Goal: Task Accomplishment & Management: Manage account settings

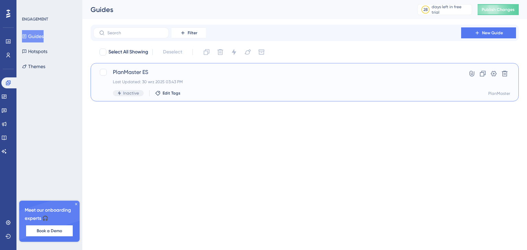
click at [135, 70] on span "PlanMaster ES" at bounding box center [277, 72] width 329 height 8
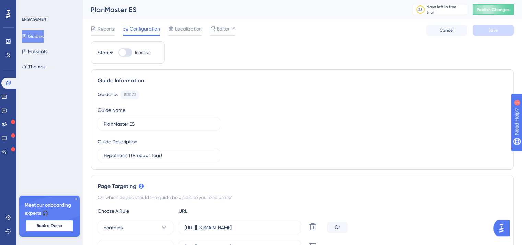
click at [10, 11] on icon at bounding box center [8, 13] width 4 height 9
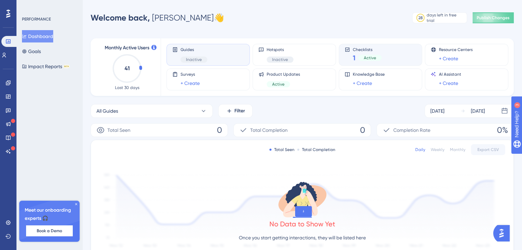
click at [368, 52] on div "Checklists 1 Active" at bounding box center [367, 55] width 29 height 16
drag, startPoint x: 376, startPoint y: 49, endPoint x: 9, endPoint y: 109, distance: 371.7
click at [9, 109] on icon at bounding box center [7, 110] width 5 height 5
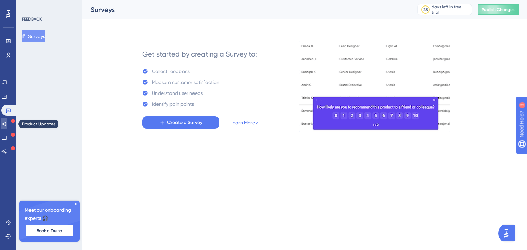
click at [7, 124] on icon at bounding box center [4, 124] width 4 height 4
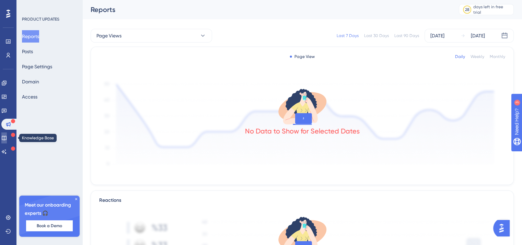
click at [7, 138] on link at bounding box center [3, 137] width 5 height 11
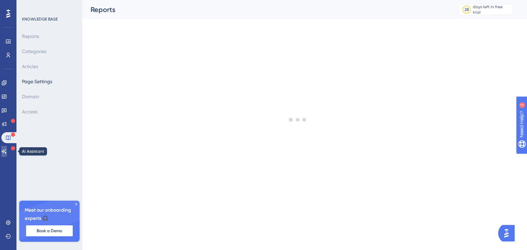
click at [7, 147] on link at bounding box center [3, 151] width 5 height 11
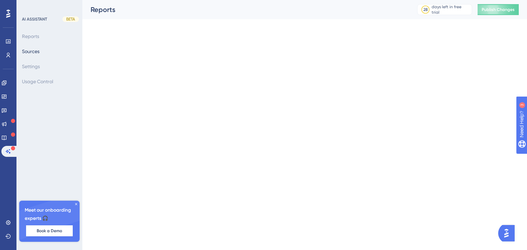
click at [1, 102] on div "Widgets" at bounding box center [8, 96] width 14 height 11
click at [6, 94] on icon at bounding box center [3, 96] width 5 height 5
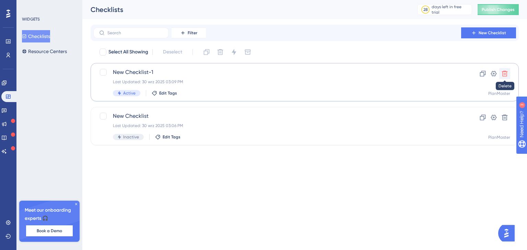
click at [501, 73] on button at bounding box center [504, 73] width 11 height 11
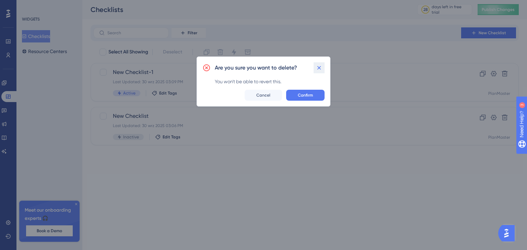
click at [322, 66] on icon at bounding box center [319, 68] width 7 height 7
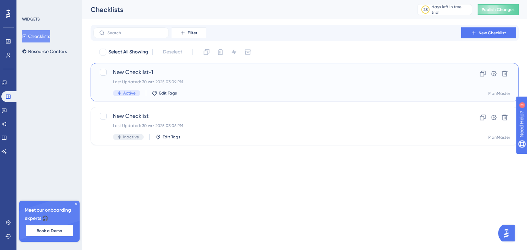
click at [211, 82] on div "Last Updated: 30 wrz 2025 03:09 PM" at bounding box center [277, 81] width 329 height 5
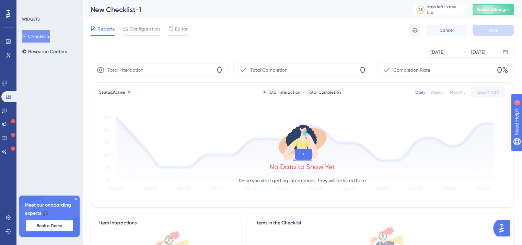
click at [167, 27] on div "Reports Configuration Editor" at bounding box center [139, 30] width 97 height 11
click at [176, 31] on span "Editor" at bounding box center [181, 29] width 13 height 8
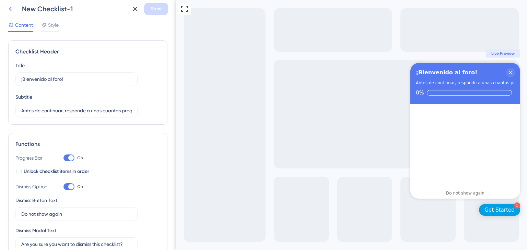
click at [13, 9] on icon at bounding box center [10, 9] width 8 height 8
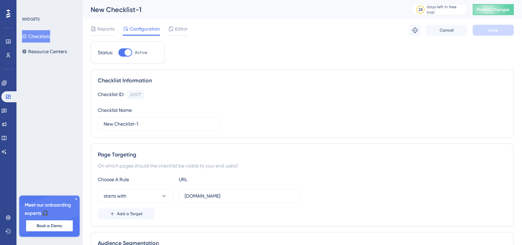
click at [148, 33] on span "Configuration" at bounding box center [145, 29] width 30 height 8
click at [133, 46] on div "Status: Active" at bounding box center [128, 52] width 74 height 23
click at [124, 54] on div at bounding box center [125, 52] width 14 height 8
click at [118, 53] on input "Active" at bounding box center [118, 52] width 0 height 0
checkbox input "false"
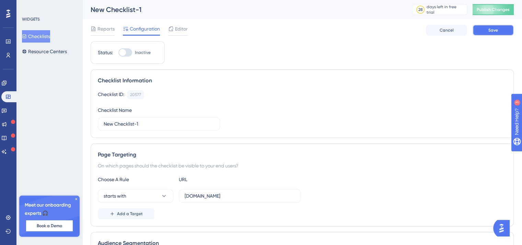
click at [499, 29] on button "Save" at bounding box center [492, 30] width 41 height 11
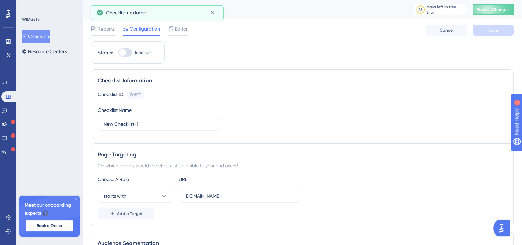
scroll to position [172, 0]
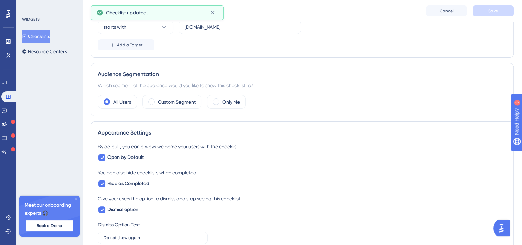
click at [8, 18] on div at bounding box center [8, 13] width 11 height 11
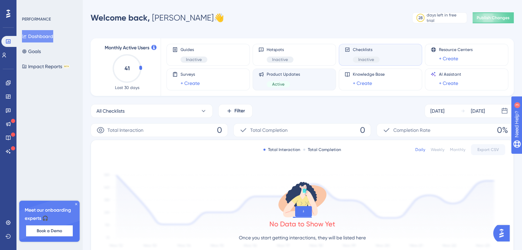
click at [288, 83] on div "Active" at bounding box center [278, 84] width 23 height 6
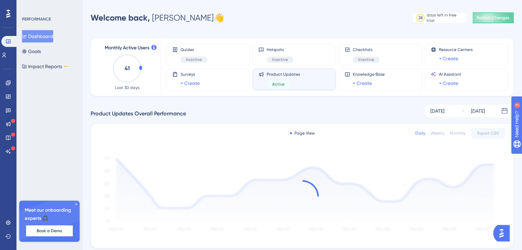
click at [288, 82] on div "Active" at bounding box center [278, 84] width 23 height 6
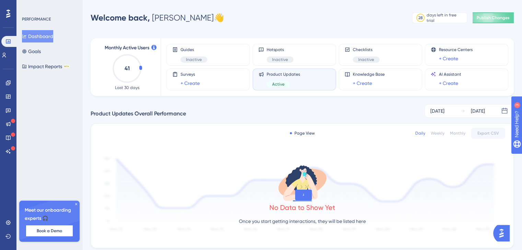
scroll to position [69, 0]
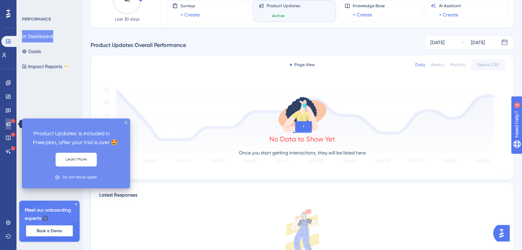
click at [9, 119] on link at bounding box center [7, 124] width 5 height 11
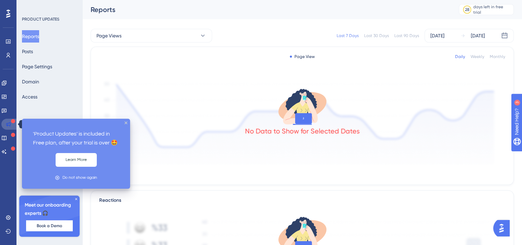
click at [10, 123] on icon at bounding box center [8, 124] width 4 height 4
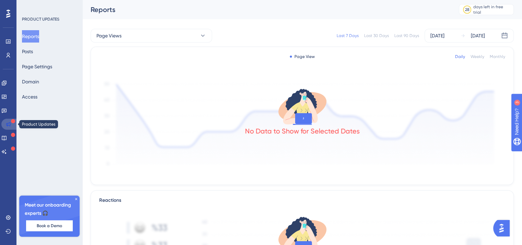
click at [11, 125] on icon at bounding box center [7, 123] width 5 height 5
click at [11, 125] on link at bounding box center [9, 124] width 16 height 11
drag, startPoint x: 11, startPoint y: 125, endPoint x: 38, endPoint y: 125, distance: 26.8
click at [33, 54] on button "Posts" at bounding box center [27, 51] width 11 height 12
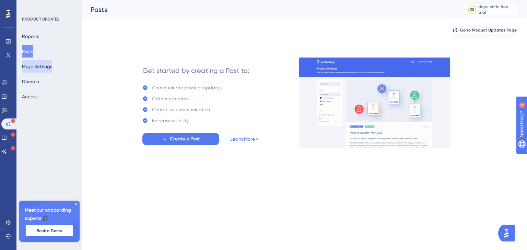
click at [47, 68] on button "Page Settings" at bounding box center [37, 66] width 30 height 12
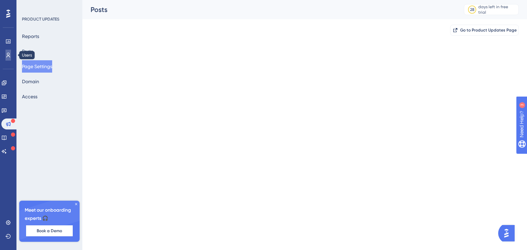
click at [9, 52] on link at bounding box center [7, 55] width 5 height 11
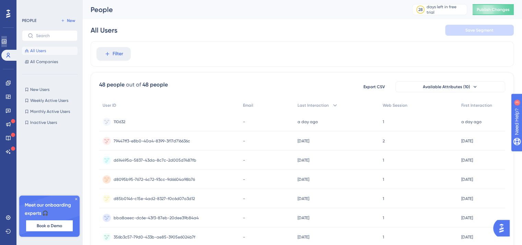
click at [7, 36] on link at bounding box center [3, 41] width 5 height 11
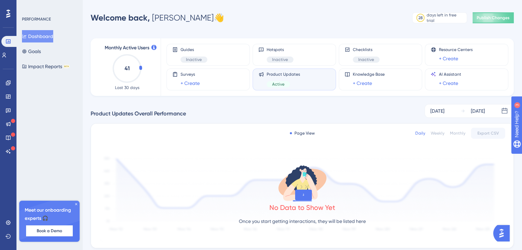
click at [317, 74] on div "Product Updates Active" at bounding box center [294, 80] width 72 height 16
click at [10, 132] on div "Engagement Widgets Feedback Product Updates Knowledge Base AI Assistant" at bounding box center [7, 118] width 5 height 80
click at [10, 134] on link at bounding box center [7, 137] width 5 height 11
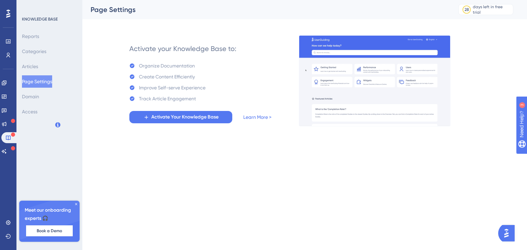
click at [12, 120] on icon at bounding box center [13, 121] width 4 height 4
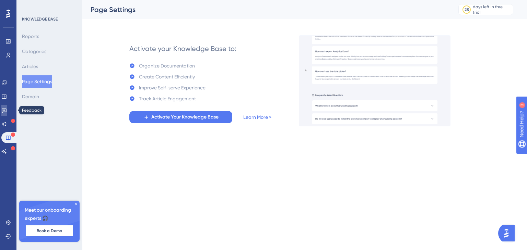
click at [7, 114] on link at bounding box center [3, 110] width 5 height 11
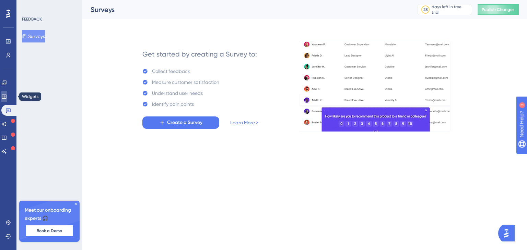
click at [7, 98] on icon at bounding box center [3, 96] width 5 height 5
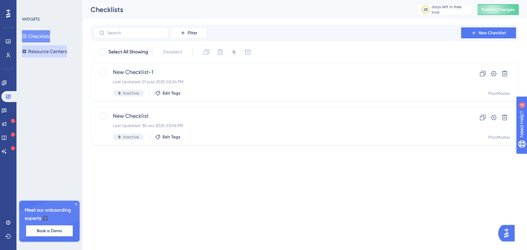
click at [49, 50] on button "Resource Centers" at bounding box center [44, 51] width 45 height 12
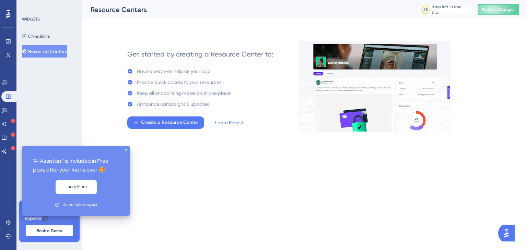
click at [12, 149] on icon at bounding box center [13, 149] width 4 height 4
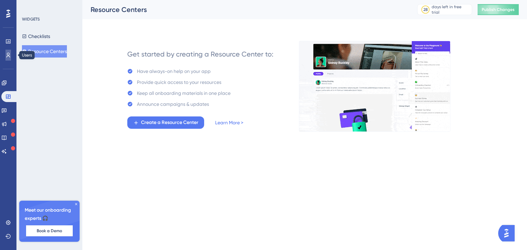
click at [6, 53] on icon at bounding box center [7, 54] width 5 height 5
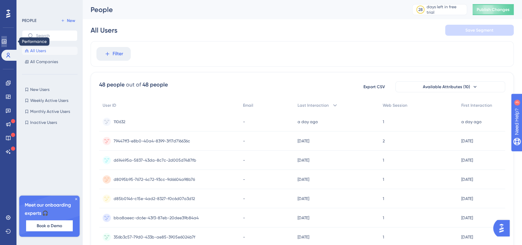
click at [7, 38] on link at bounding box center [3, 41] width 5 height 11
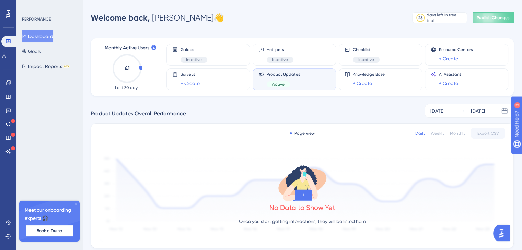
click at [292, 82] on div "Active" at bounding box center [283, 84] width 33 height 6
click at [11, 127] on icon at bounding box center [7, 123] width 5 height 5
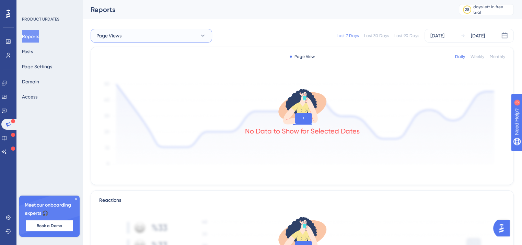
click at [190, 38] on button "Page Views" at bounding box center [151, 36] width 121 height 14
click at [480, 56] on div "Weekly" at bounding box center [477, 56] width 14 height 5
click at [33, 47] on button "Posts" at bounding box center [27, 51] width 11 height 12
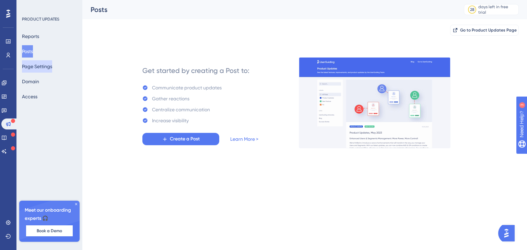
click at [40, 64] on button "Page Settings" at bounding box center [37, 66] width 30 height 12
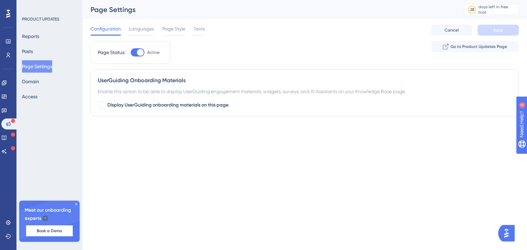
click at [31, 29] on div "PRODUCT UPDATES Reports Posts Page Settings Domain Access" at bounding box center [50, 59] width 56 height 86
click at [35, 37] on button "Reports" at bounding box center [30, 36] width 17 height 12
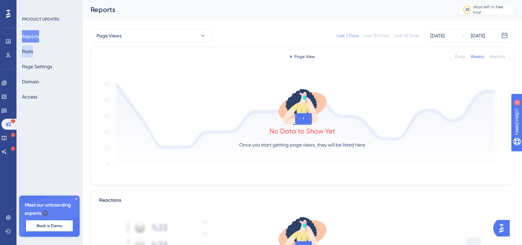
click at [33, 50] on button "Posts" at bounding box center [27, 51] width 11 height 12
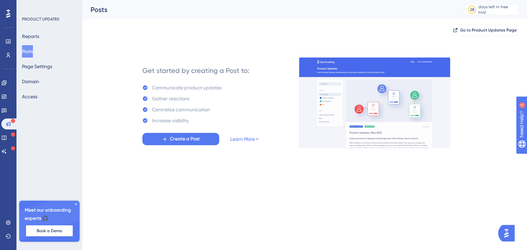
click at [39, 73] on div "Reports Posts Page Settings Domain Access" at bounding box center [50, 66] width 56 height 73
click at [41, 66] on button "Page Settings" at bounding box center [37, 66] width 30 height 12
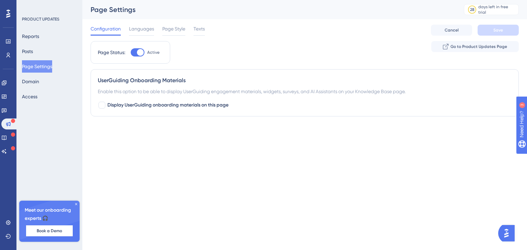
click at [134, 53] on div at bounding box center [138, 52] width 14 height 8
click at [131, 53] on input "Active" at bounding box center [130, 52] width 0 height 0
checkbox input "false"
click at [481, 30] on button "Save" at bounding box center [498, 30] width 41 height 11
click at [32, 33] on button "Reports" at bounding box center [30, 36] width 17 height 12
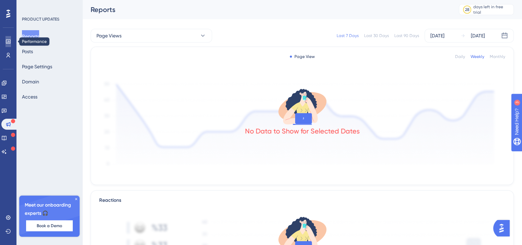
click at [11, 42] on link at bounding box center [7, 41] width 5 height 11
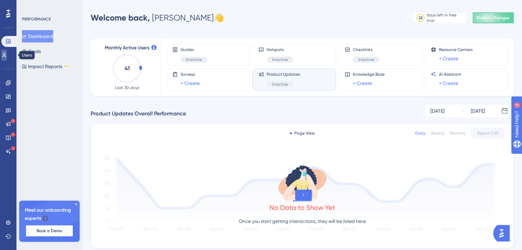
click at [7, 54] on icon at bounding box center [3, 54] width 5 height 5
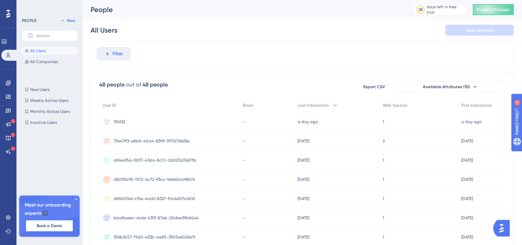
drag, startPoint x: 0, startPoint y: 15, endPoint x: 3, endPoint y: 13, distance: 4.4
click at [3, 13] on div "Performance Users Engagement Widgets Feedback Product Updates Knowledge Base AI…" at bounding box center [8, 122] width 16 height 245
click at [7, 12] on icon at bounding box center [8, 13] width 4 height 9
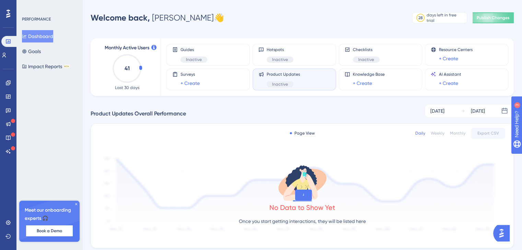
click at [47, 37] on button "Dashboard" at bounding box center [37, 36] width 31 height 12
click at [5, 82] on link at bounding box center [7, 83] width 5 height 11
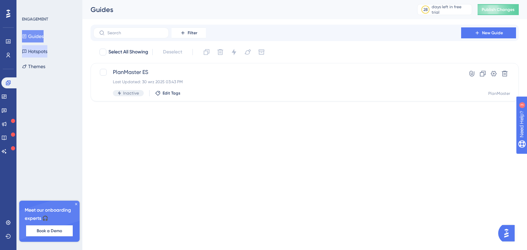
click at [44, 51] on button "Hotspots" at bounding box center [34, 51] width 25 height 12
click at [44, 70] on button "Themes" at bounding box center [33, 66] width 23 height 12
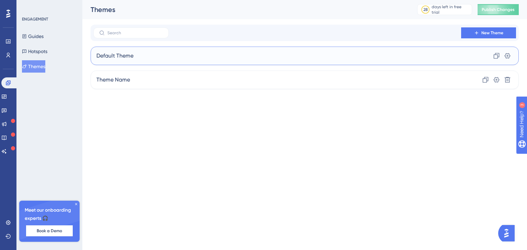
click at [166, 50] on div "Default Theme Clone Settings" at bounding box center [305, 56] width 428 height 19
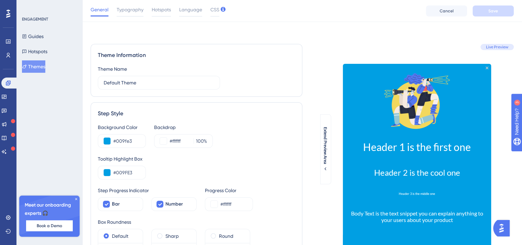
scroll to position [69, 0]
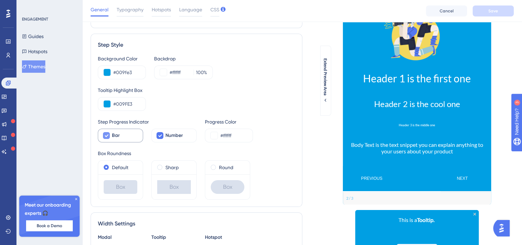
click at [132, 135] on div "Bar" at bounding box center [124, 135] width 25 height 8
checkbox input "false"
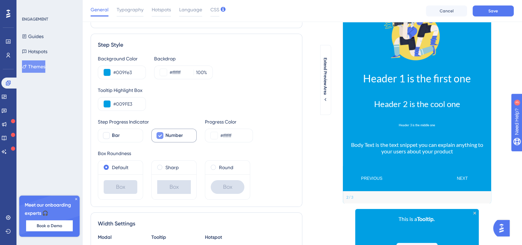
click at [165, 135] on label "Number" at bounding box center [173, 136] width 45 height 14
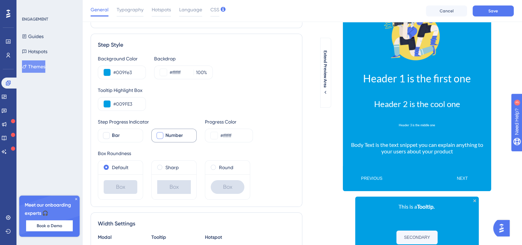
click at [162, 136] on div at bounding box center [159, 135] width 7 height 7
checkbox input "true"
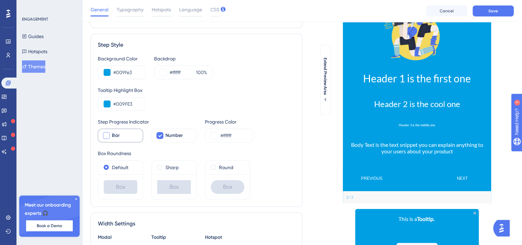
click at [130, 137] on div "Bar" at bounding box center [124, 135] width 25 height 8
checkbox input "true"
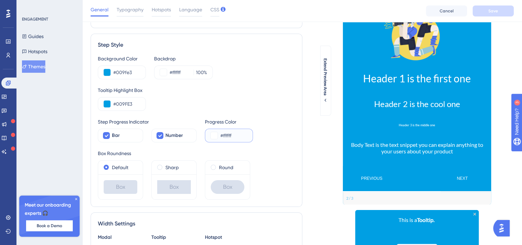
click at [211, 135] on button at bounding box center [214, 135] width 7 height 7
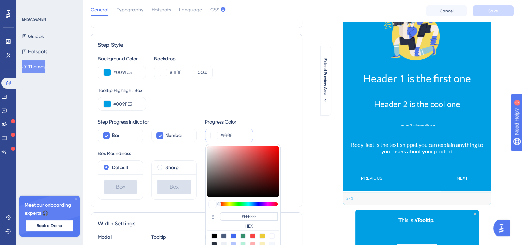
type input "#532c2c"
type input "#532C2C"
type input "#752727"
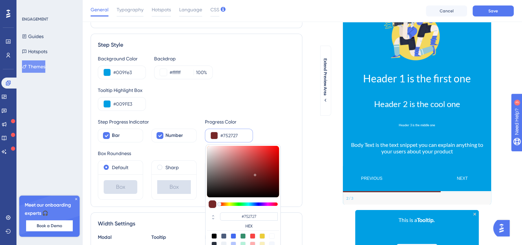
type input "#8d1e1e"
type input "#8D1E1E"
type input "#971a1a"
type input "#971A1A"
type input "#991a1a"
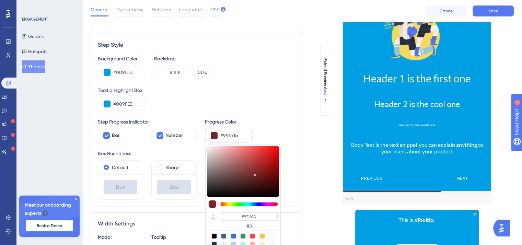
type input "#991A1A"
type input "#9e1919"
type input "#9E1919"
type input "#b62525"
type input "#B62525"
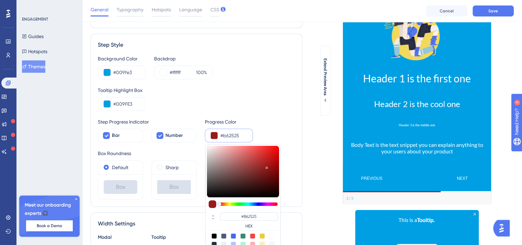
type input "#bd2b2b"
type input "#BD2B2B"
type input "#c53131"
type input "#C53131"
type input "#c53535"
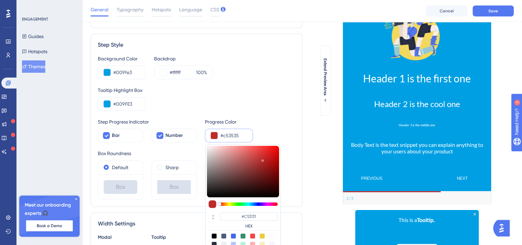
type input "#C53535"
type input "#b85f5f"
type input "#C34B4B"
type input "#b17171"
type input "#B17171"
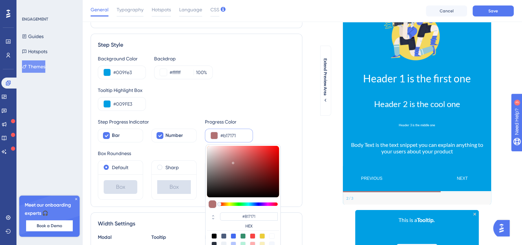
type input "#ac7e7e"
type input "#AC7E7E"
type input "#a58787"
type input "#A58787"
type input "#a38888"
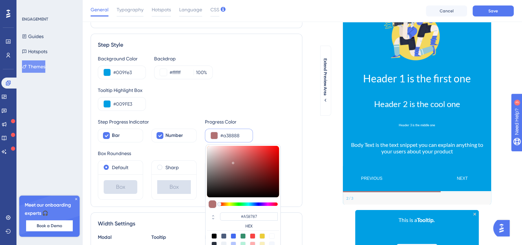
type input "#A38888"
type input "#b88f8f"
type input "#A38787"
type input "#d4a1a1"
type input "#B88F8F"
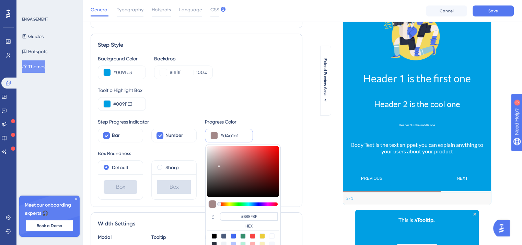
type input "#eeb5b5"
type input "#EEB5B5"
type input "#f3b9b9"
type input "#F3B9B9"
type input "#f3b7b7"
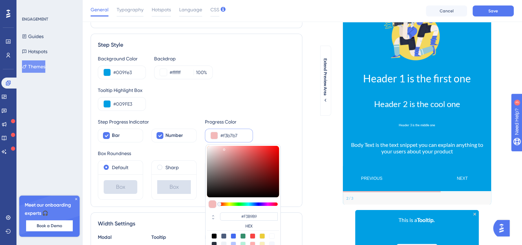
type input "#F3B7B7"
type input "#e79b9b"
type input "#E79B9B"
type input "#d67c7c"
type input "#D67C7C"
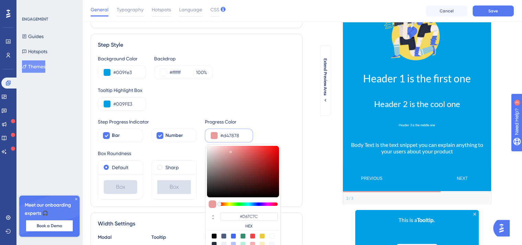
type input "#d47474"
type input "#D47878"
type input "#da4f4f"
type input "#DA4F4F"
type input "#e92424"
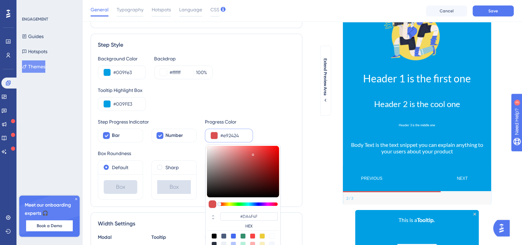
type input "#E92424"
type input "#f80c0c"
type input "#F80C0C"
type input "#f80a0a"
type input "#F80A0A"
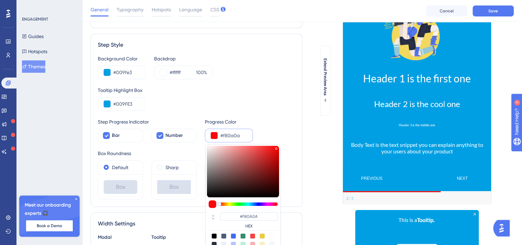
type input "#fa0a0a"
type input "#FA0A0A"
type input "#fa0505"
type input "#FA0505"
type input "#fa0000"
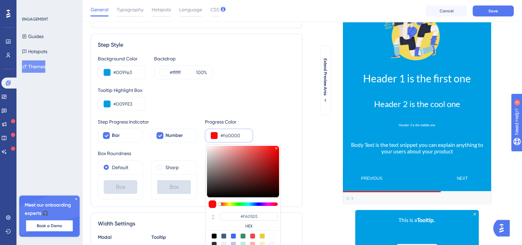
type input "#FA0000"
drag, startPoint x: 263, startPoint y: 169, endPoint x: 280, endPoint y: 147, distance: 27.7
click at [279, 147] on div at bounding box center [243, 171] width 72 height 51
type input "#b4a7a7"
type input "#B4A7A7"
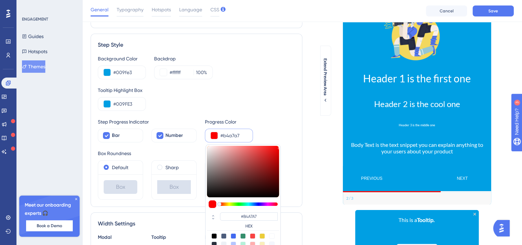
type input "#c2c0c0"
type input "#C2C0C0"
type input "#c5c5c5"
type input "#C5C5C5"
type input "#c7c7c7"
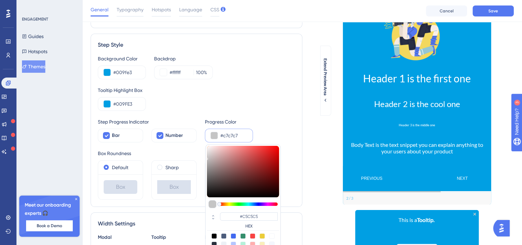
type input "#C7C7C7"
type input "#b6b6b6"
type input "#B6B6B6"
type input "#a5a5a5"
type input "#A5A5A5"
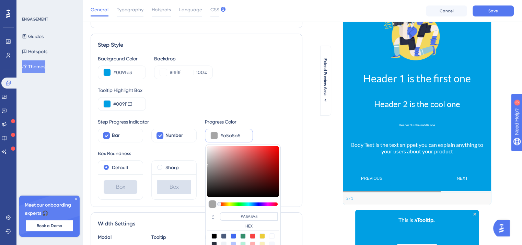
type input "#acacac"
type input "#ACACAC"
type input "#b4b4b4"
type input "#B4B4B4"
type input "#b8b8b8"
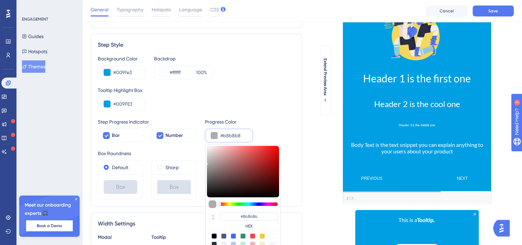
type input "#B8B8B8"
type input "#b6b6b6"
type input "#B6B6B6"
type input "#a1a1a1"
type input "#A1A1A1"
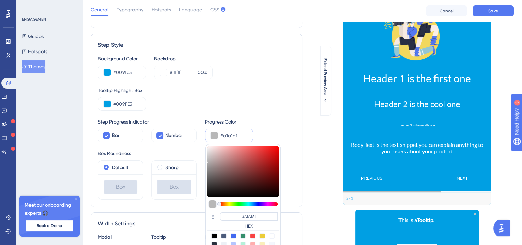
type input "#929292"
type input "#909090"
type input "#949494"
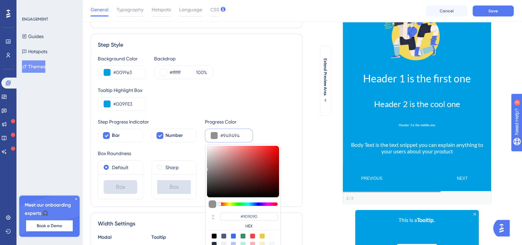
type input "#949494"
type input "#9b9b9b"
type input "#9B9B9B"
type input "#9e9e9e"
type input "#9E9E9E"
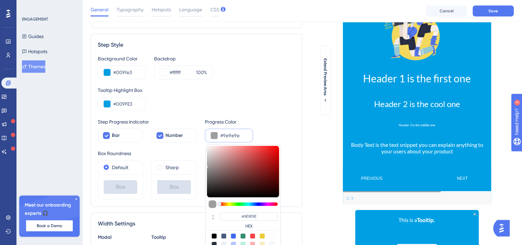
type input "#979797"
type input "#969696"
drag, startPoint x: 206, startPoint y: 157, endPoint x: 179, endPoint y: 162, distance: 26.9
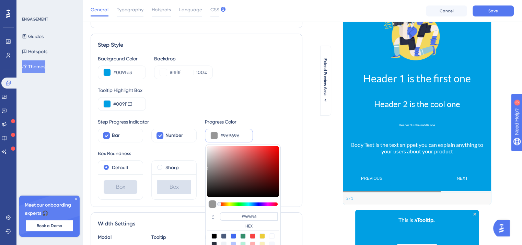
click at [207, 167] on div at bounding box center [243, 171] width 72 height 51
type input "#949494"
type input "#929292"
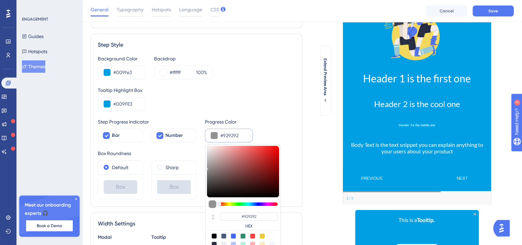
click at [179, 103] on div "Tooltip Highlight Box #009FE3" at bounding box center [196, 98] width 197 height 25
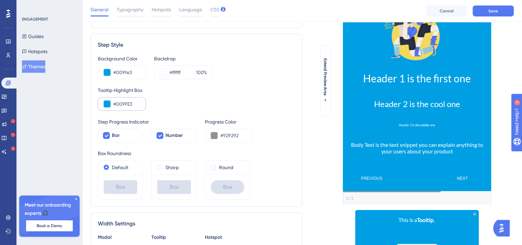
click at [114, 109] on div "#009FE3" at bounding box center [122, 104] width 48 height 14
click at [106, 103] on button at bounding box center [107, 104] width 7 height 7
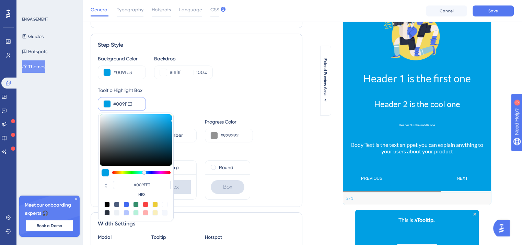
type input "#b6d5e2"
type input "#B6D5E2"
type input "#f5fbfd"
type input "#F5FBFD"
type input "#ffffff"
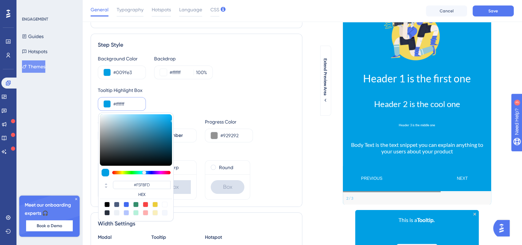
type input "#FFFFFF"
drag, startPoint x: 90, startPoint y: 108, endPoint x: 88, endPoint y: 102, distance: 6.5
click at [88, 102] on div "Performance Users Engagement Widgets Feedback Product Updates Knowledge Base AI…" at bounding box center [302, 245] width 440 height 629
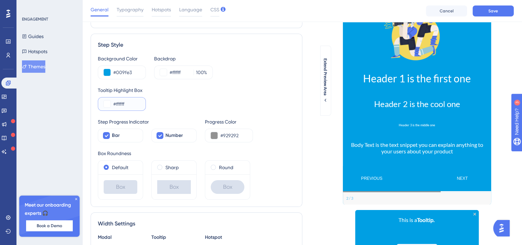
click at [115, 107] on input "#ffffff" at bounding box center [126, 104] width 27 height 8
click at [104, 103] on button at bounding box center [107, 104] width 7 height 7
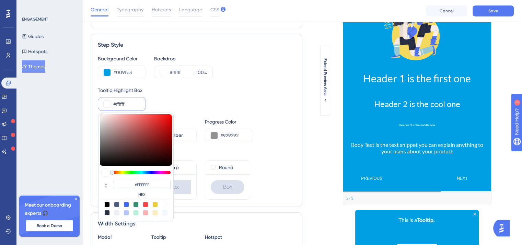
click at [127, 204] on div at bounding box center [126, 204] width 5 height 5
type input "#4169f0"
type input "#4169F0"
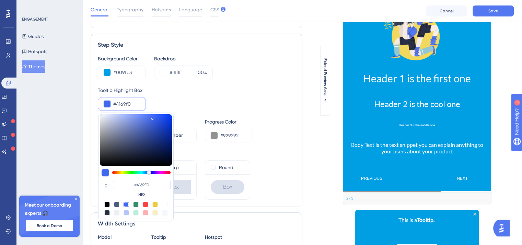
click at [127, 204] on div at bounding box center [126, 204] width 5 height 5
click at [123, 76] on div "#009fe3" at bounding box center [122, 73] width 48 height 14
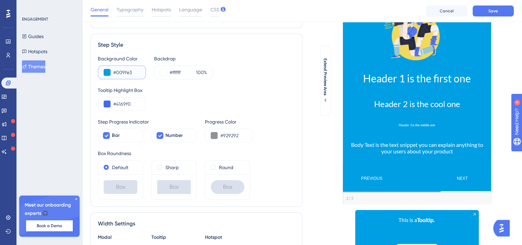
click at [124, 73] on input "#009fe3" at bounding box center [126, 72] width 27 height 8
click at [132, 102] on input "#4169f0" at bounding box center [126, 104] width 27 height 8
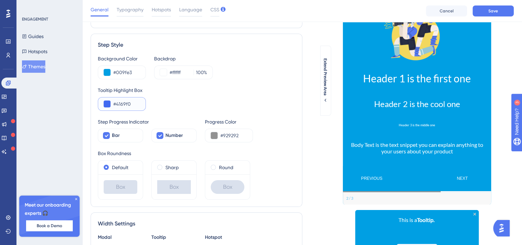
click at [132, 102] on input "#4169f0" at bounding box center [126, 104] width 27 height 8
paste input "009FE"
click at [182, 101] on div "Tooltip Highlight Box #009FE" at bounding box center [196, 98] width 197 height 25
click at [125, 106] on input "#009FE" at bounding box center [126, 104] width 27 height 8
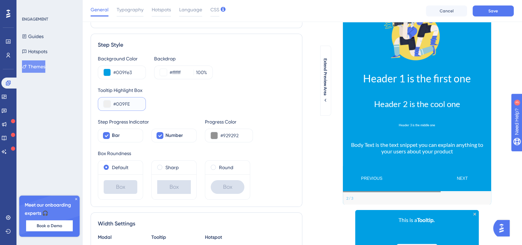
click at [130, 101] on input "#009FE" at bounding box center [126, 104] width 27 height 8
type input "#009FE3"
click at [180, 101] on div "Tooltip Highlight Box #009FE3" at bounding box center [196, 98] width 197 height 25
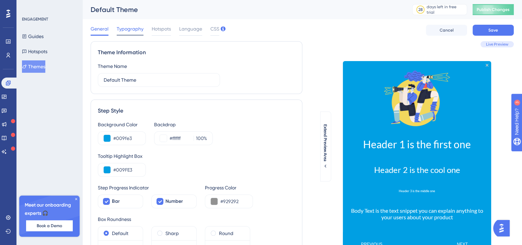
click at [131, 27] on span "Typography" at bounding box center [130, 29] width 27 height 8
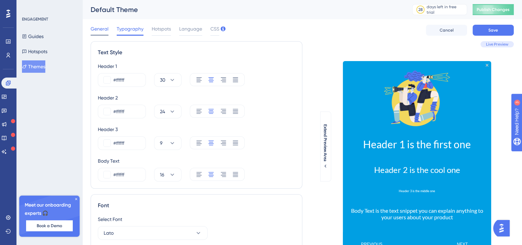
click at [102, 30] on span "General" at bounding box center [100, 29] width 18 height 8
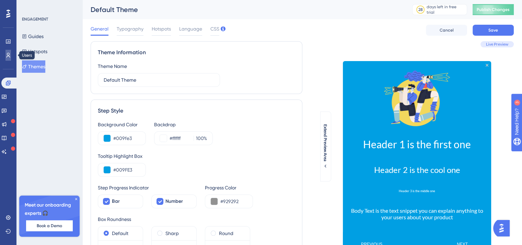
click at [6, 53] on icon at bounding box center [7, 54] width 5 height 5
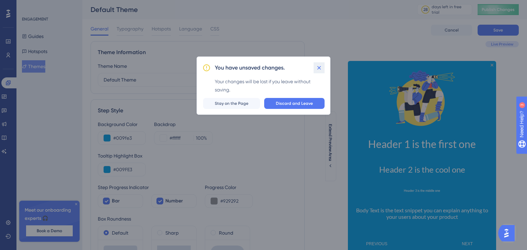
click at [324, 68] on button at bounding box center [319, 67] width 11 height 11
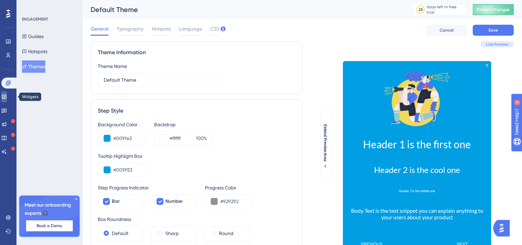
click at [7, 94] on link at bounding box center [3, 96] width 5 height 11
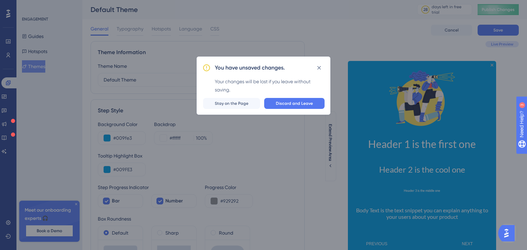
click at [321, 66] on icon at bounding box center [319, 68] width 7 height 7
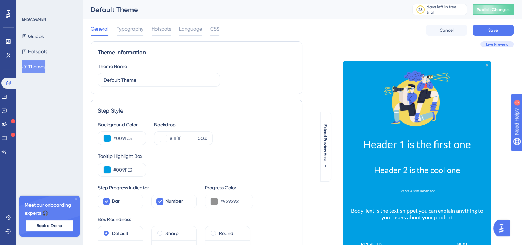
drag, startPoint x: 28, startPoint y: 22, endPoint x: 33, endPoint y: 16, distance: 7.3
click at [28, 22] on div "ENGAGEMENT" at bounding box center [35, 18] width 26 height 5
click at [33, 16] on div "ENGAGEMENT Guides Hotspots Themes Meet our onboarding experts 🎧 Book a Demo Upg…" at bounding box center [49, 122] width 66 height 245
click at [42, 34] on button "Guides" at bounding box center [33, 36] width 22 height 12
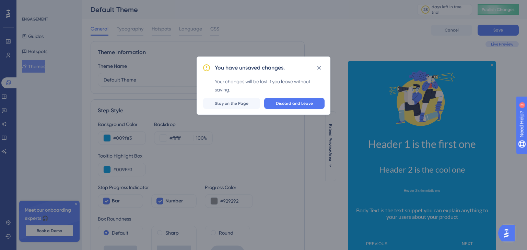
click at [45, 54] on div "You have unsaved changes. Your changes will be lost if you leave without saving…" at bounding box center [263, 125] width 527 height 250
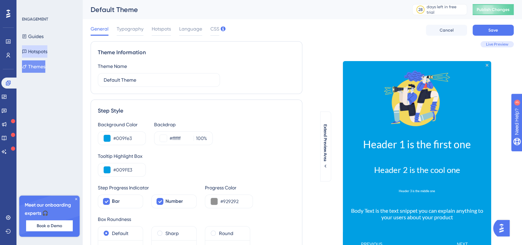
click at [34, 53] on button "Hotspots" at bounding box center [34, 51] width 25 height 12
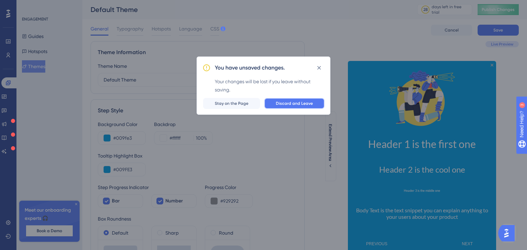
click at [306, 103] on span "Discard and Leave" at bounding box center [294, 103] width 37 height 5
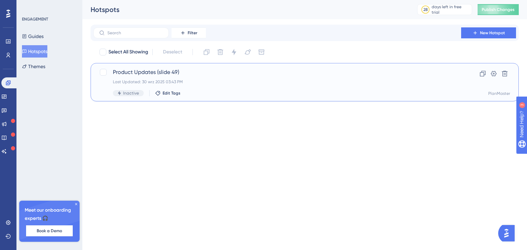
click at [161, 73] on span "Product Updates (slide 49)" at bounding box center [277, 72] width 329 height 8
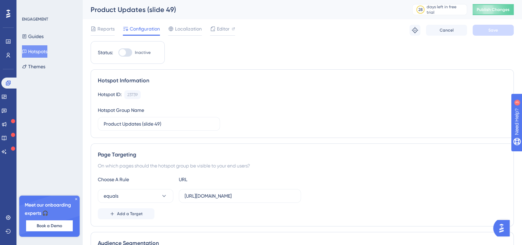
drag, startPoint x: 127, startPoint y: 52, endPoint x: 130, endPoint y: 51, distance: 3.4
click at [129, 51] on div at bounding box center [125, 52] width 14 height 8
click at [118, 52] on input "Inactive" at bounding box center [118, 52] width 0 height 0
checkbox input "true"
click at [492, 34] on button "Save" at bounding box center [492, 30] width 41 height 11
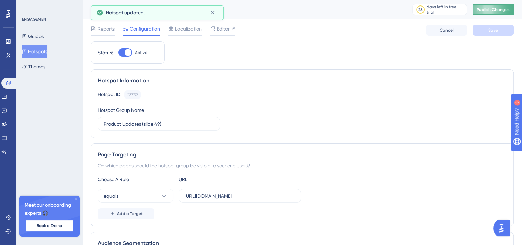
click at [494, 7] on span "Publish Changes" at bounding box center [493, 9] width 33 height 5
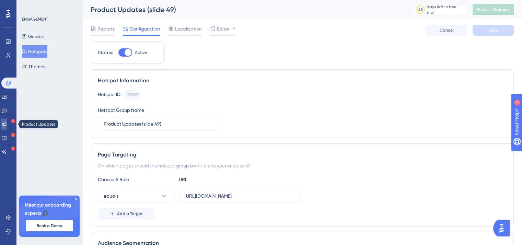
click at [7, 122] on icon at bounding box center [3, 123] width 5 height 5
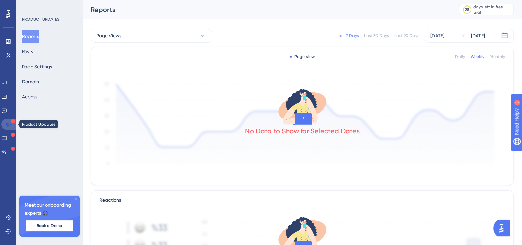
click at [7, 123] on icon at bounding box center [8, 124] width 4 height 4
click at [7, 139] on icon at bounding box center [3, 137] width 5 height 5
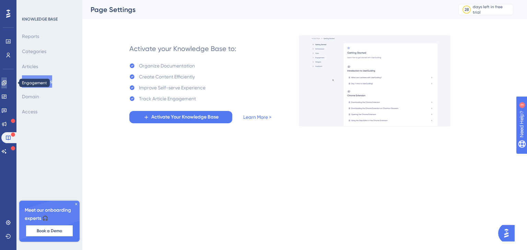
click at [7, 86] on link at bounding box center [3, 83] width 5 height 11
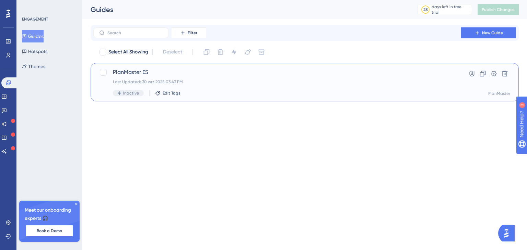
click at [147, 73] on span "PlanMaster ES" at bounding box center [277, 72] width 329 height 8
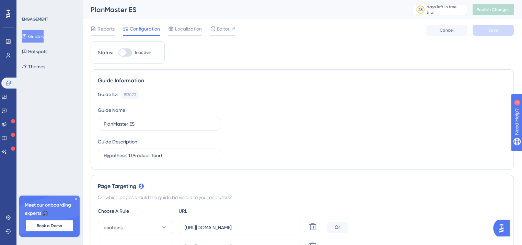
drag, startPoint x: 127, startPoint y: 51, endPoint x: 133, endPoint y: 50, distance: 6.7
click at [127, 51] on div at bounding box center [125, 52] width 14 height 8
click at [118, 52] on input "Inactive" at bounding box center [118, 52] width 0 height 0
click at [477, 27] on button "Save" at bounding box center [492, 30] width 41 height 11
click at [126, 54] on div at bounding box center [128, 52] width 7 height 7
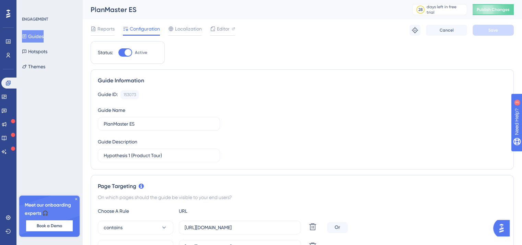
click at [118, 53] on input "Active" at bounding box center [118, 52] width 0 height 0
click at [498, 32] on button "Save" at bounding box center [492, 30] width 41 height 11
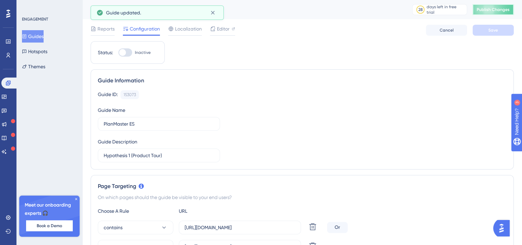
click at [500, 13] on button "Publish Changes" at bounding box center [492, 9] width 41 height 11
click at [285, 12] on div "PlanMaster ES" at bounding box center [243, 10] width 304 height 10
click at [126, 54] on div at bounding box center [125, 52] width 14 height 8
click at [118, 53] on input "Inactive" at bounding box center [118, 52] width 0 height 0
click at [490, 29] on span "Save" at bounding box center [493, 29] width 10 height 5
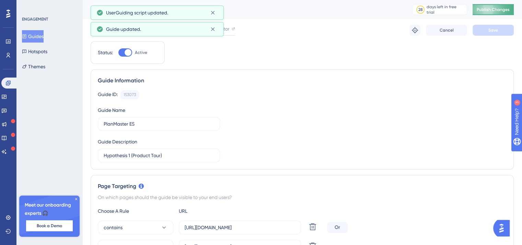
click at [497, 10] on span "Publish Changes" at bounding box center [493, 9] width 33 height 5
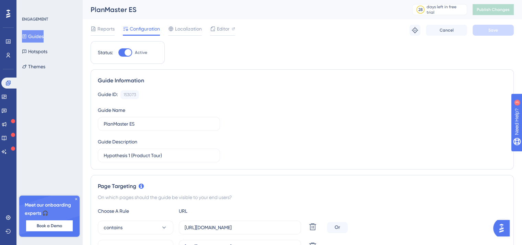
drag, startPoint x: 133, startPoint y: 59, endPoint x: 126, endPoint y: 56, distance: 8.0
click at [133, 59] on div "Status: Active" at bounding box center [128, 52] width 74 height 23
click at [121, 53] on div at bounding box center [125, 52] width 14 height 8
click at [118, 53] on input "Active" at bounding box center [118, 52] width 0 height 0
checkbox input "false"
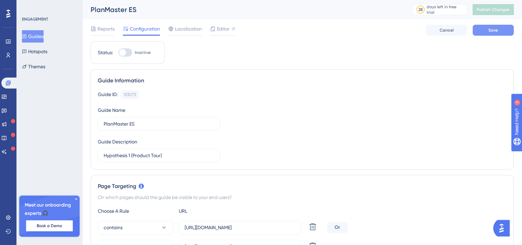
click at [483, 30] on button "Save" at bounding box center [492, 30] width 41 height 11
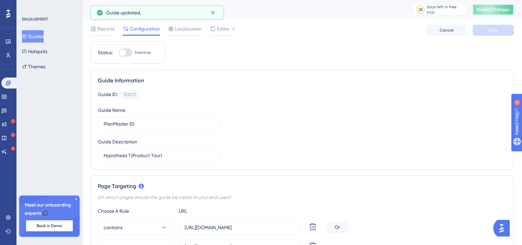
click at [486, 7] on span "Publish Changes" at bounding box center [493, 9] width 33 height 5
